Goal: Information Seeking & Learning: Learn about a topic

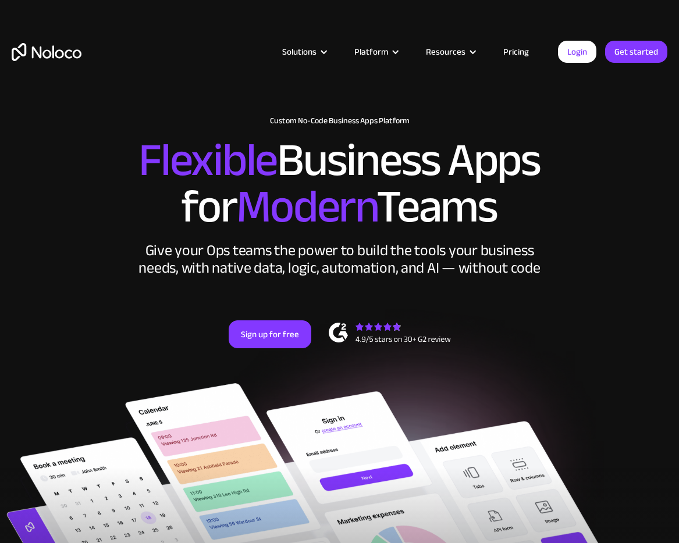
click at [309, 137] on h2 "Flexible Business Apps for Modern Teams" at bounding box center [340, 183] width 656 height 93
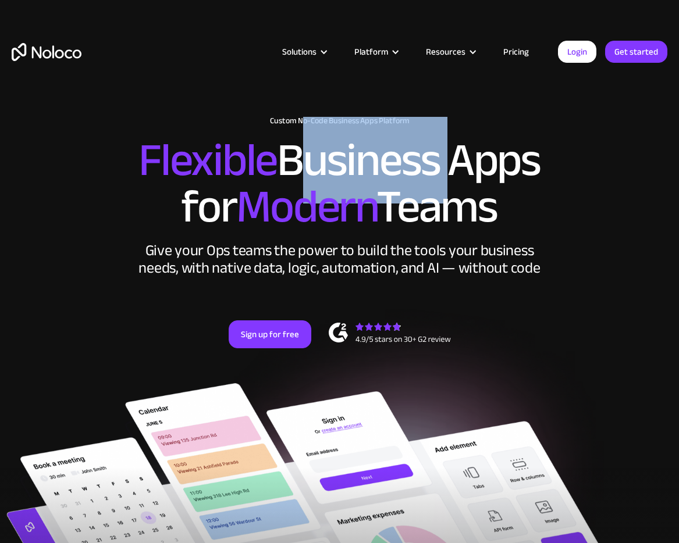
click at [309, 137] on h2 "Flexible Business Apps for Modern Teams" at bounding box center [340, 183] width 656 height 93
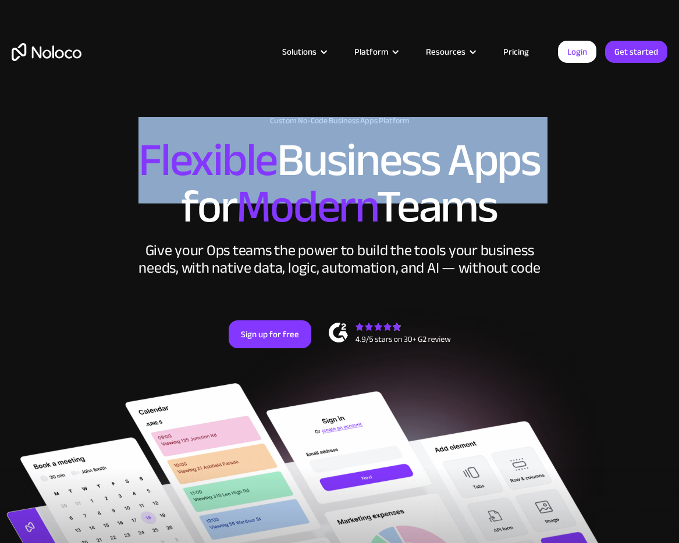
click at [309, 137] on h2 "Flexible Business Apps for Modern Teams" at bounding box center [340, 183] width 656 height 93
click at [315, 137] on h2 "Flexible Business Apps for Modern Teams" at bounding box center [340, 183] width 656 height 93
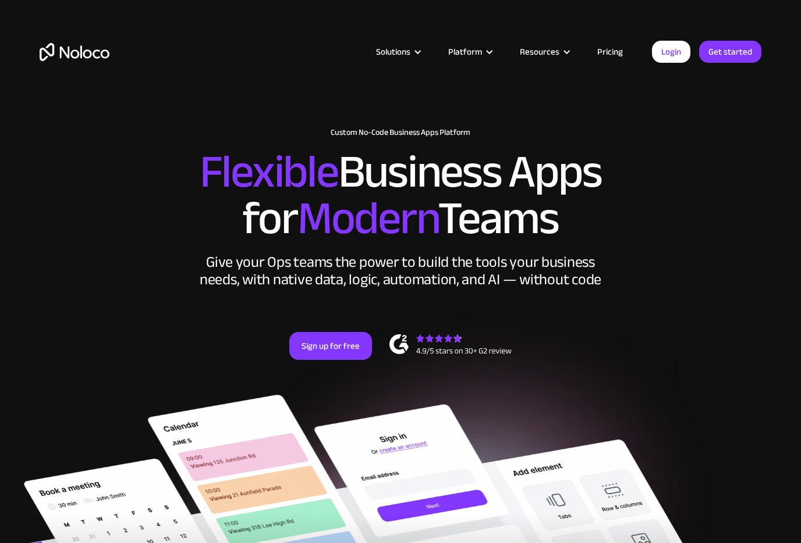
click at [542, 211] on h2 "Flexible Business Apps for Modern Teams" at bounding box center [401, 195] width 722 height 93
click at [606, 50] on link "Pricing" at bounding box center [609, 51] width 55 height 15
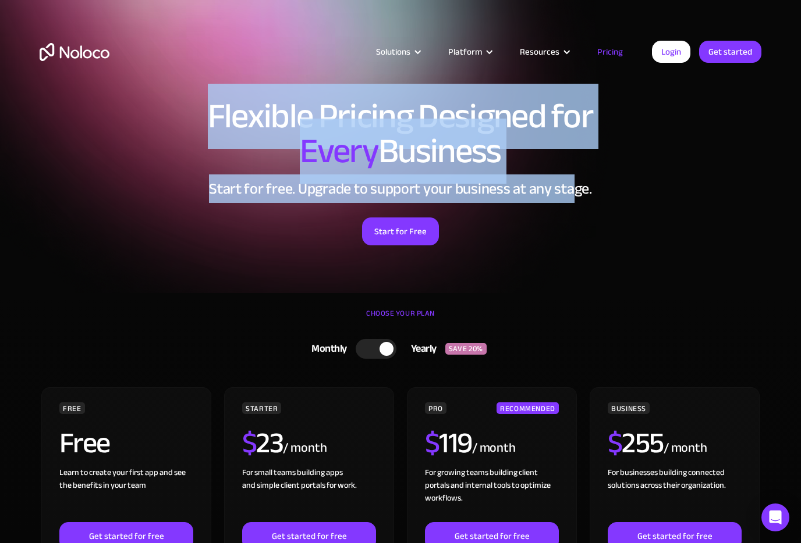
drag, startPoint x: 207, startPoint y: 126, endPoint x: 570, endPoint y: 176, distance: 366.6
click at [571, 177] on div "Flexible Pricing Designed for Every Business Start for free. Upgrade to support…" at bounding box center [400, 183] width 745 height 193
click at [570, 180] on h2 "Start for free. Upgrade to support your business at any stage." at bounding box center [401, 188] width 722 height 17
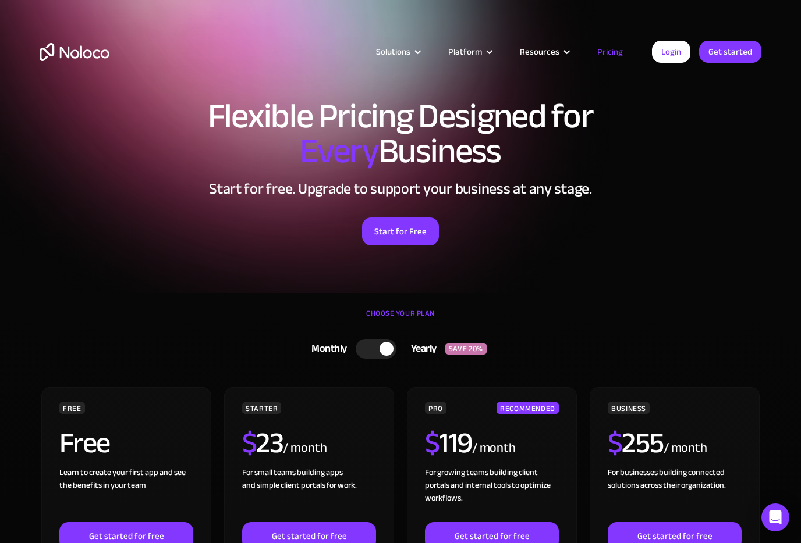
click at [329, 173] on span "Every" at bounding box center [339, 151] width 79 height 65
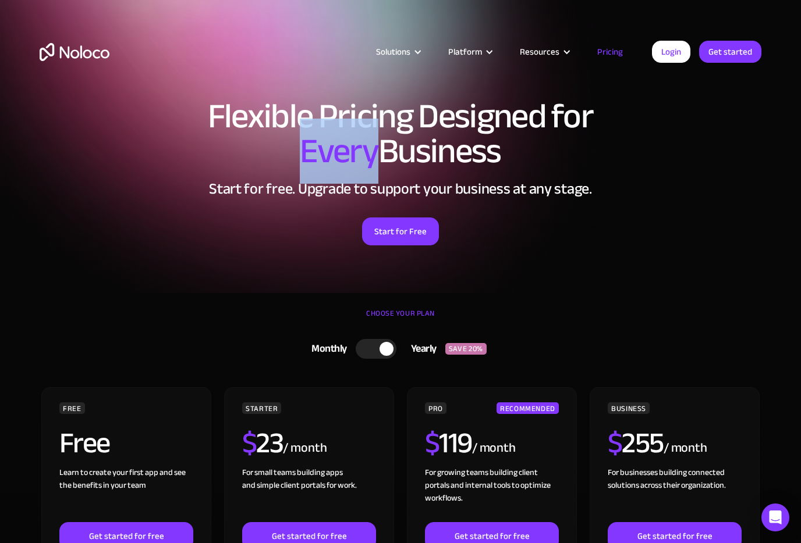
click at [329, 173] on span "Every" at bounding box center [339, 151] width 79 height 65
click at [339, 158] on span "Every" at bounding box center [339, 151] width 79 height 65
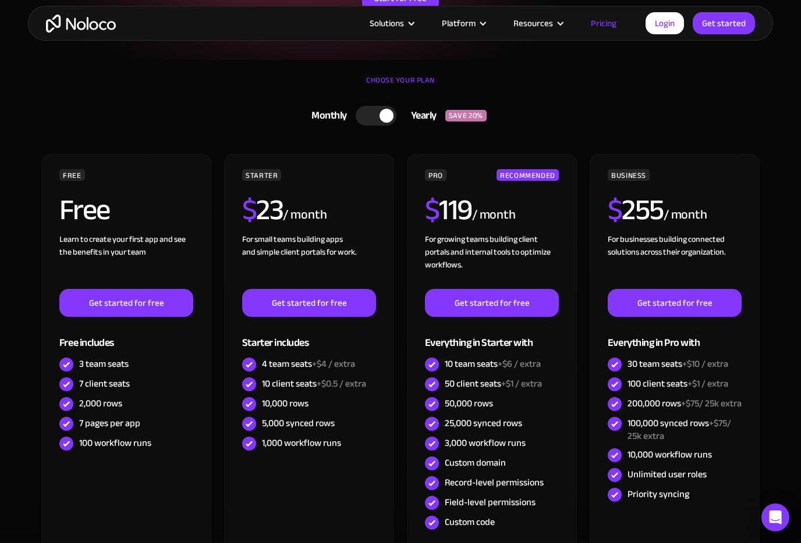
scroll to position [246, 0]
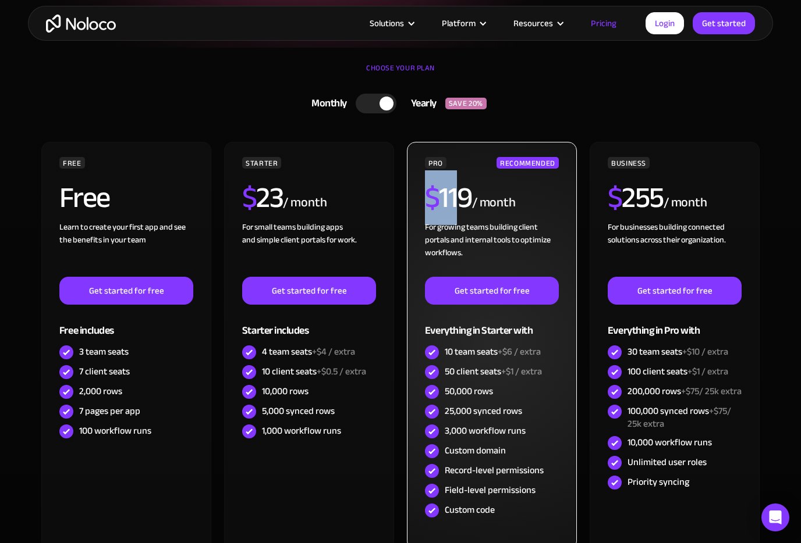
drag, startPoint x: 418, startPoint y: 198, endPoint x: 455, endPoint y: 199, distance: 37.3
click at [456, 199] on div "PRO RECOMMENDED $ 119 / month For growing teams building client portals and int…" at bounding box center [492, 346] width 170 height 408
click at [455, 199] on h2 "$ 119" at bounding box center [448, 197] width 47 height 29
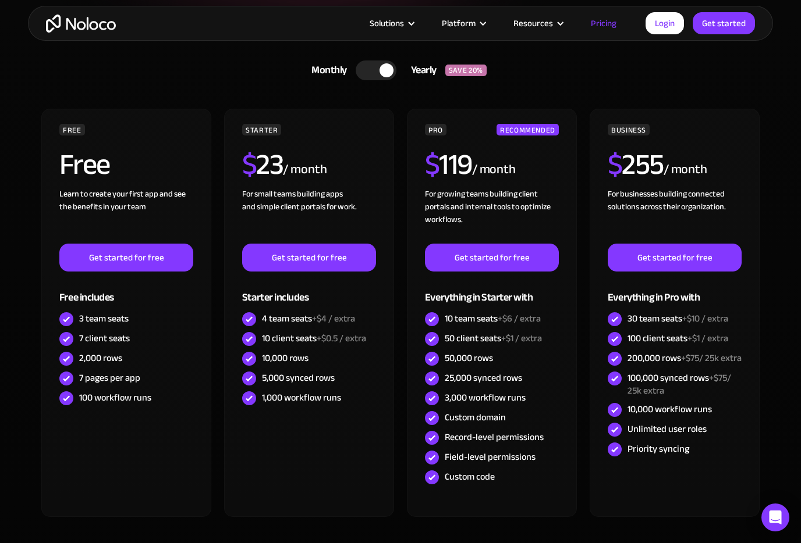
scroll to position [281, 0]
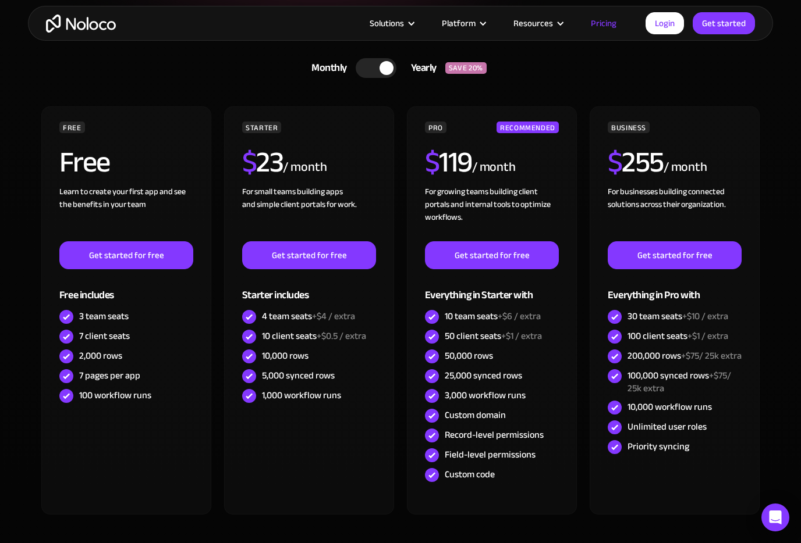
click at [582, 191] on div "FREE Free Learn to create your first app and see the benefits in your team ‍ Ge…" at bounding box center [401, 315] width 722 height 418
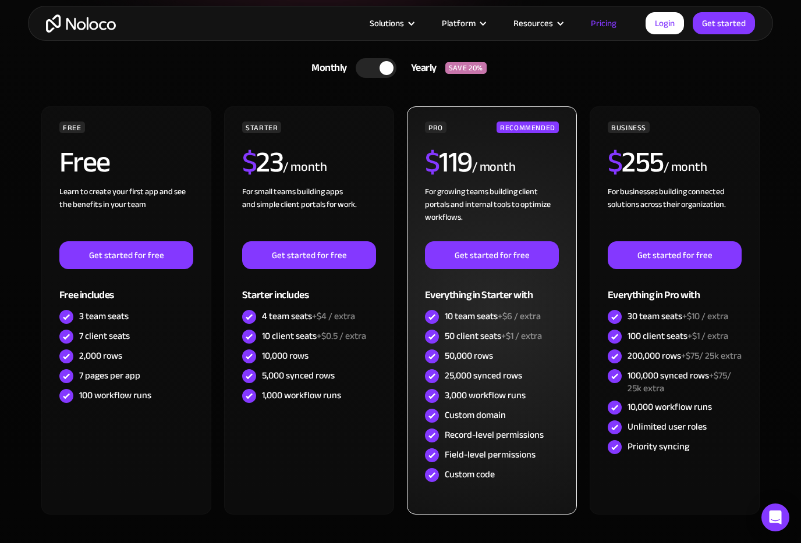
scroll to position [282, 0]
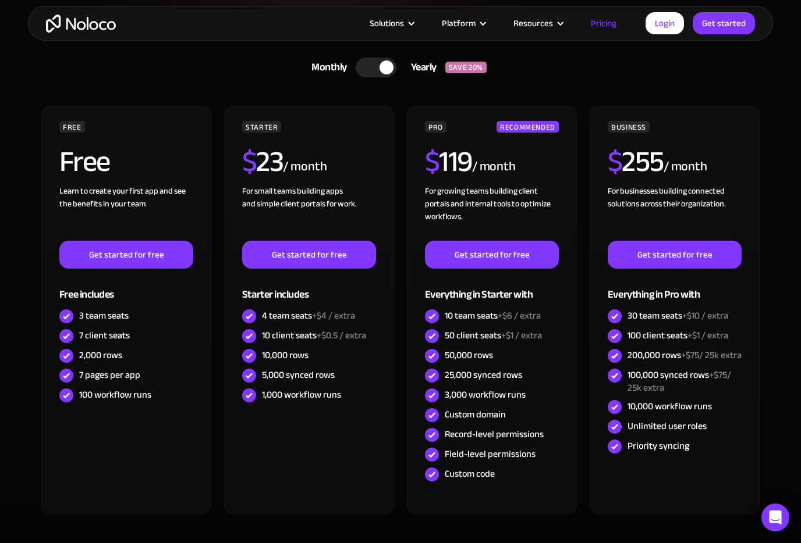
click at [609, 23] on link "Pricing" at bounding box center [603, 23] width 55 height 15
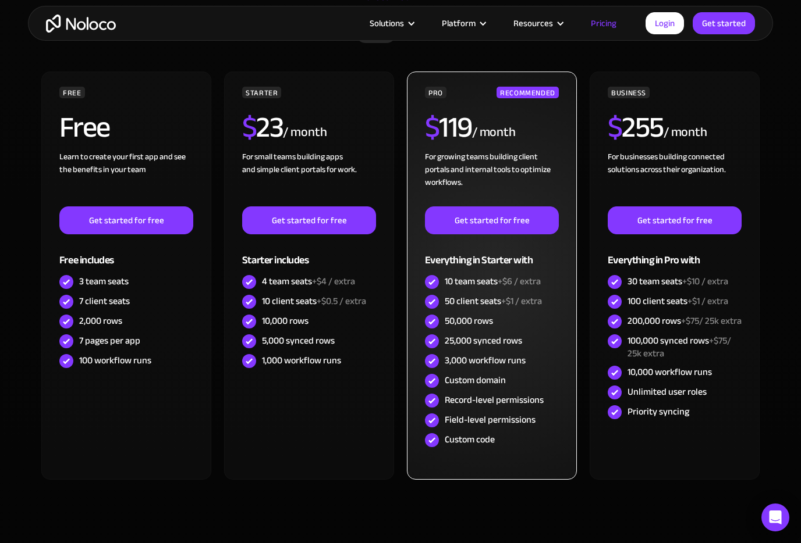
scroll to position [0, 0]
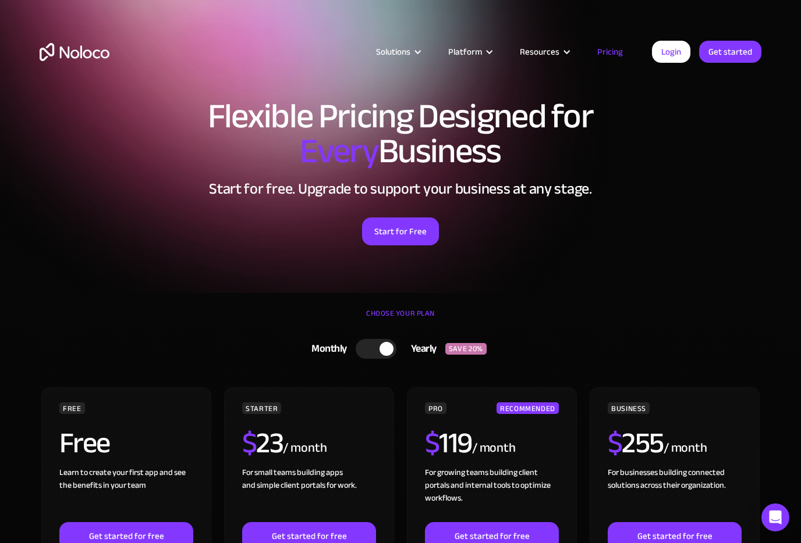
click at [608, 58] on link "Pricing" at bounding box center [609, 51] width 55 height 15
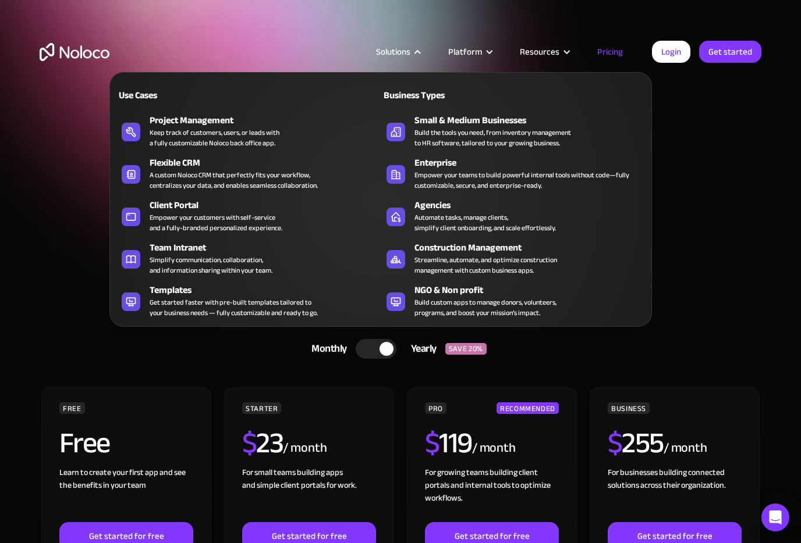
click at [392, 56] on nav "Use Cases Business Types Project Management Keep track of customers, users, or …" at bounding box center [380, 191] width 542 height 271
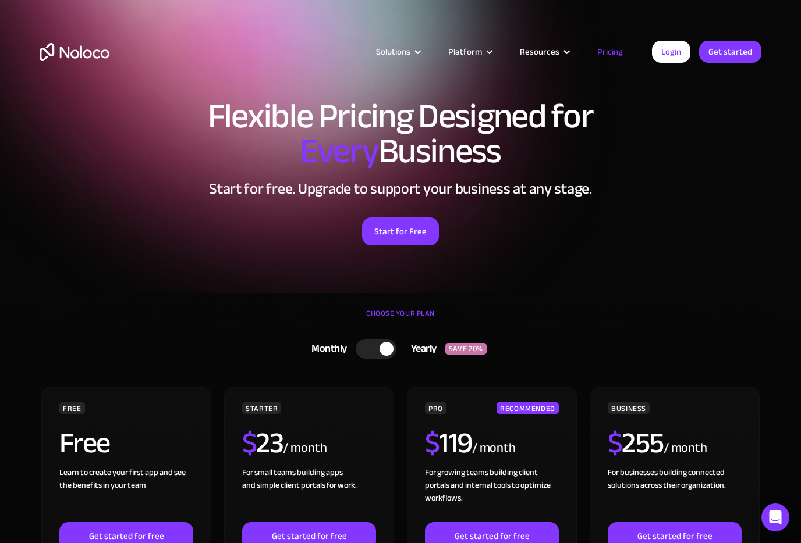
click at [83, 47] on img "home" at bounding box center [75, 52] width 70 height 18
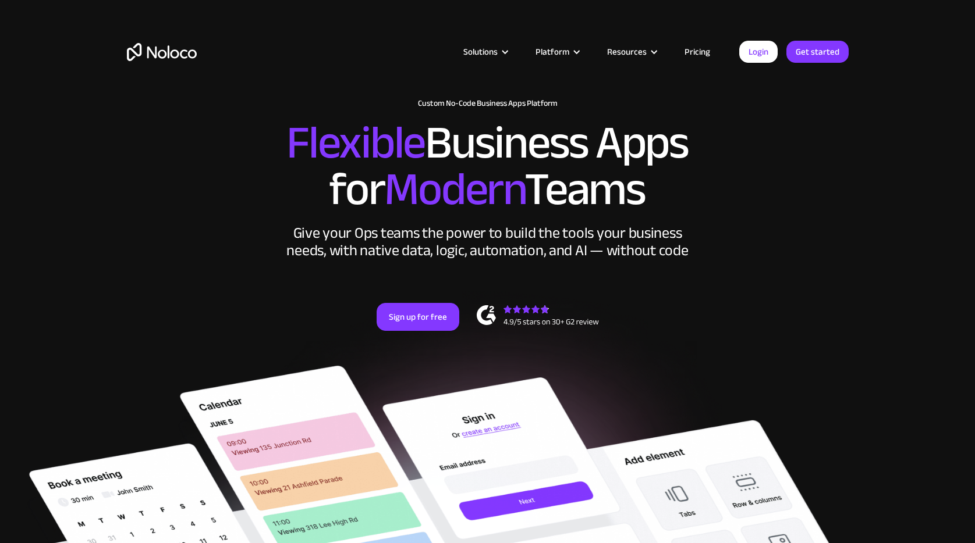
click at [556, 356] on div "New: Connect Noloco to Stripe Custom No-Code Business Apps Platform Flexible Bu…" at bounding box center [487, 226] width 745 height 279
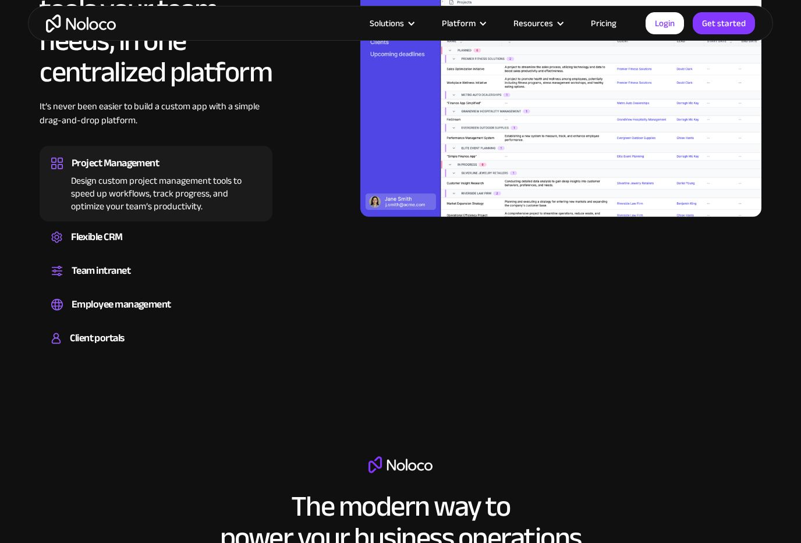
scroll to position [1115, 0]
click at [371, 276] on div "All the business tools your team needs, in one centralized platform It’s never …" at bounding box center [401, 161] width 722 height 396
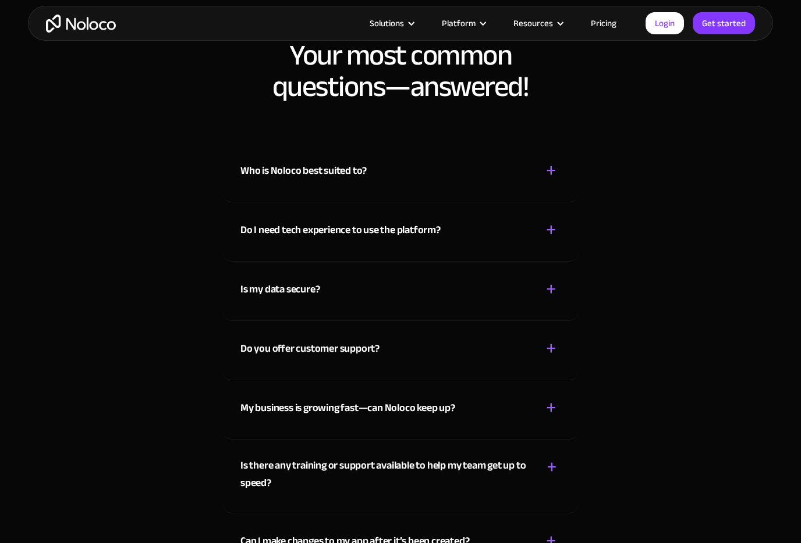
scroll to position [5963, 0]
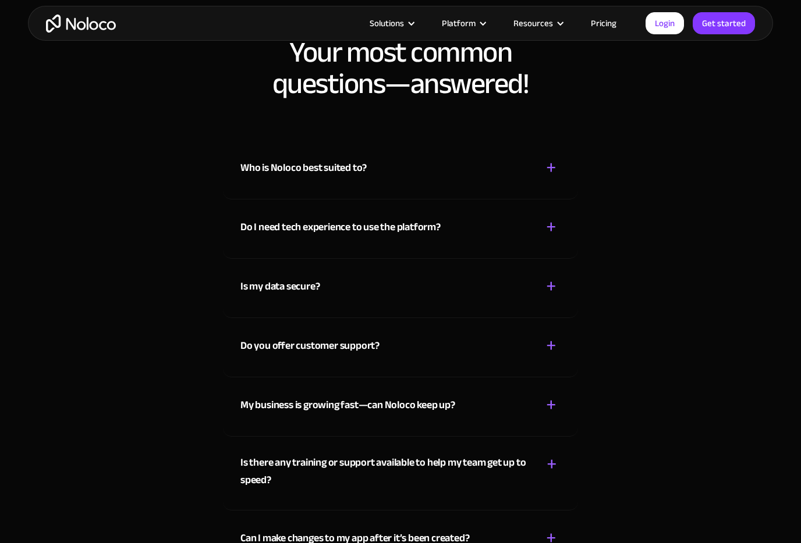
click at [559, 177] on div "+ -" at bounding box center [551, 168] width 19 height 20
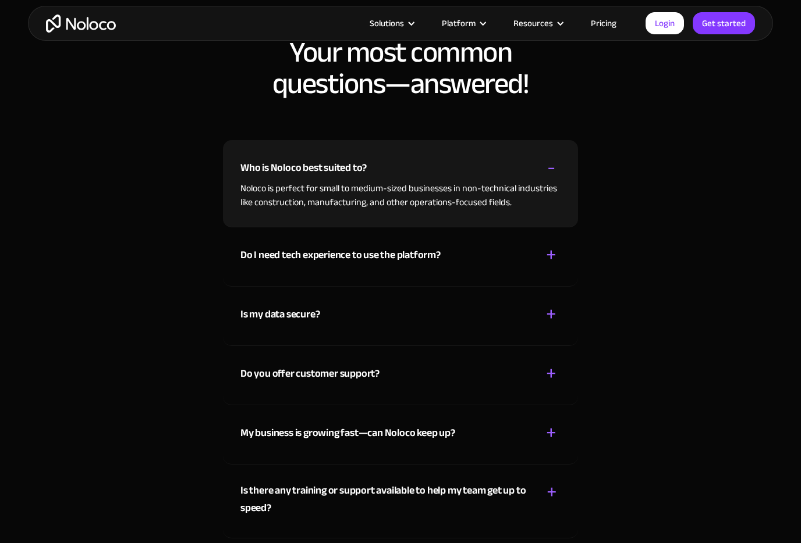
click at [559, 177] on div "+ -" at bounding box center [551, 168] width 19 height 20
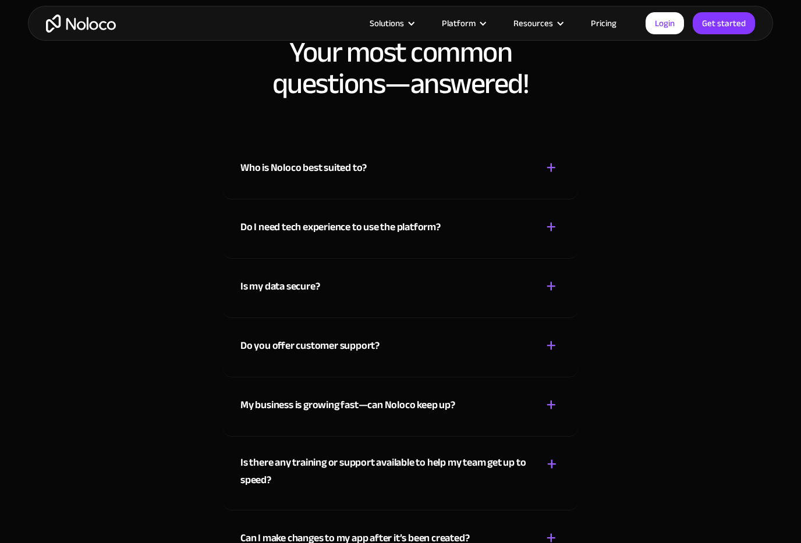
click at [552, 225] on div "+" at bounding box center [551, 227] width 10 height 20
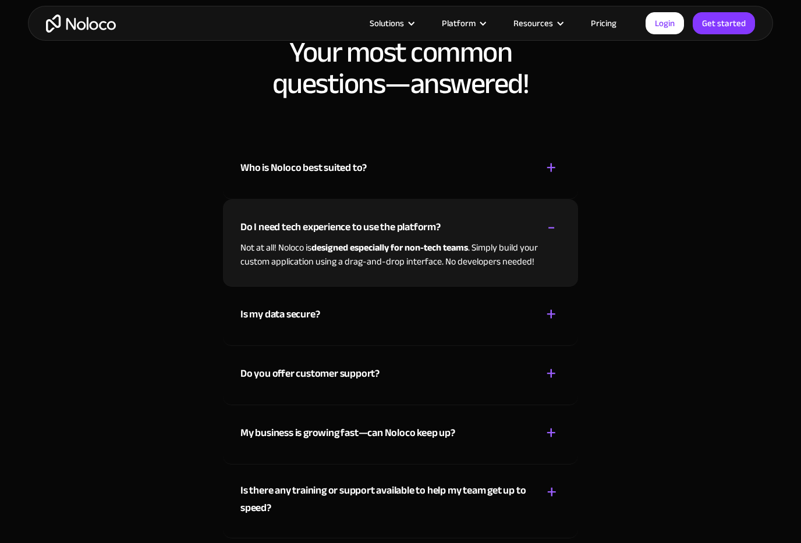
click at [552, 225] on div "-" at bounding box center [551, 227] width 8 height 20
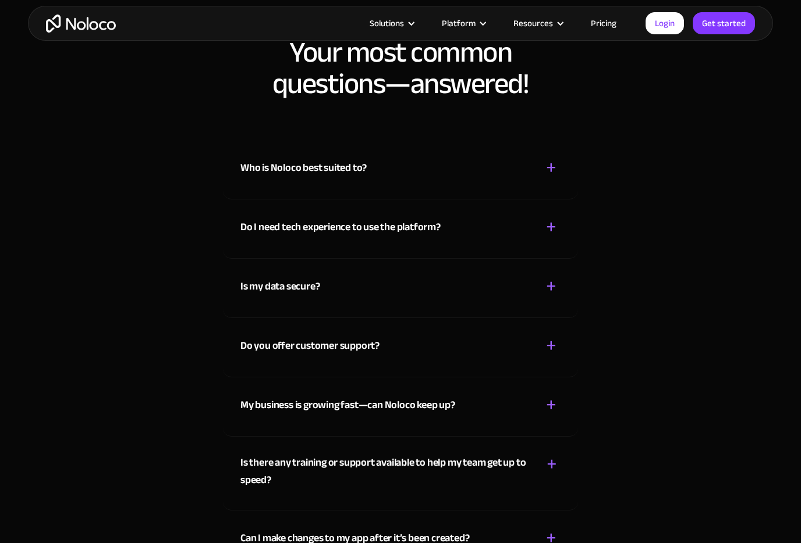
click at [551, 285] on div "+" at bounding box center [551, 286] width 10 height 20
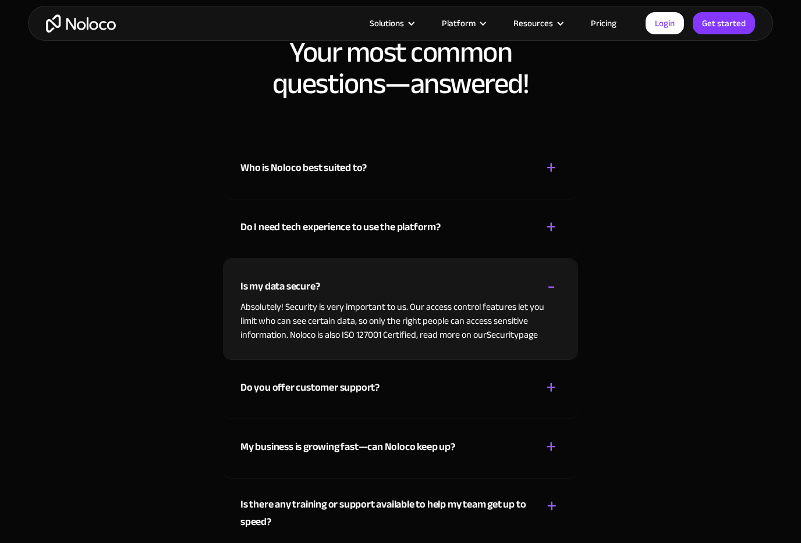
click at [551, 285] on div "-" at bounding box center [551, 286] width 8 height 20
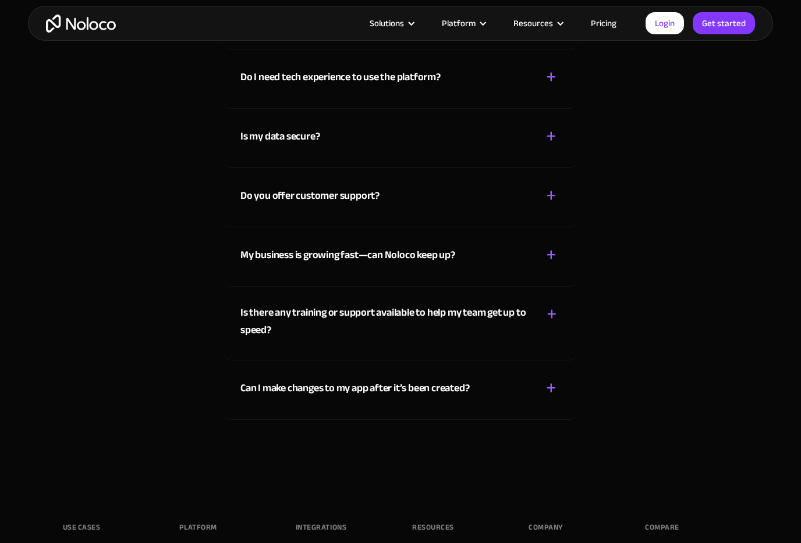
scroll to position [6558, 0]
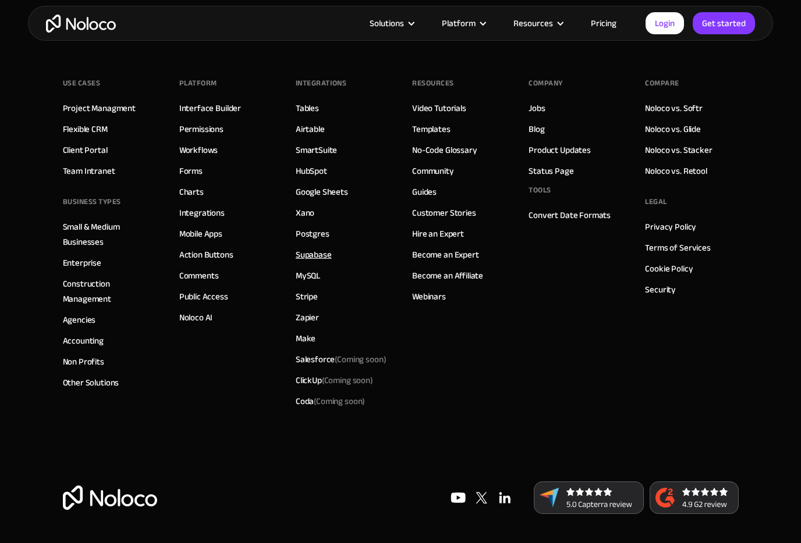
click at [324, 251] on link "Supabase" at bounding box center [314, 254] width 36 height 15
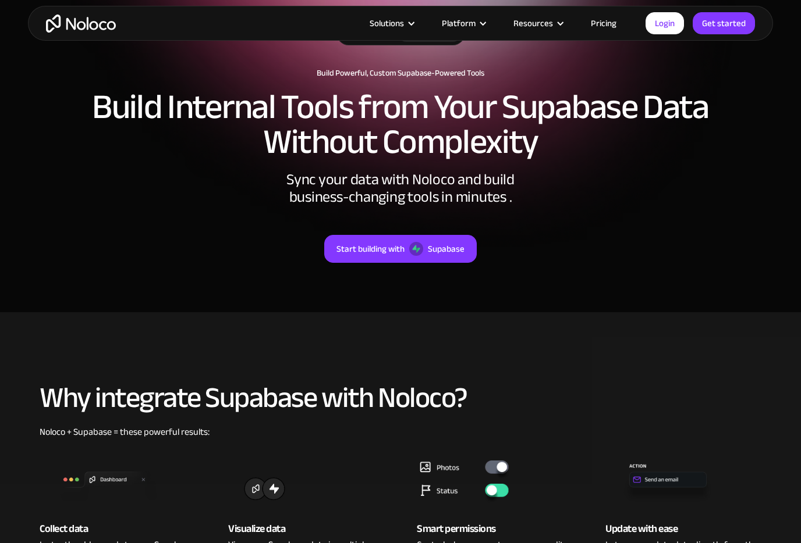
scroll to position [124, 0]
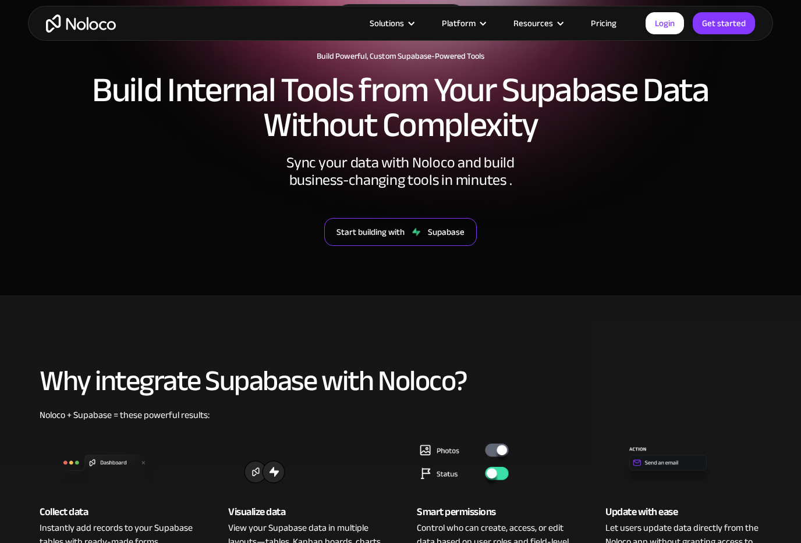
click at [440, 239] on div "Supabase" at bounding box center [446, 232] width 37 height 15
